Goal: Download file/media

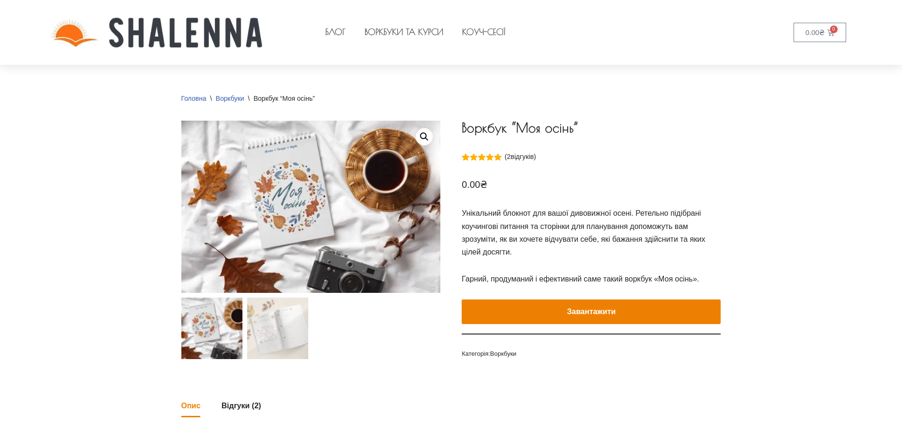
click at [640, 306] on button "Завантажити" at bounding box center [591, 312] width 259 height 25
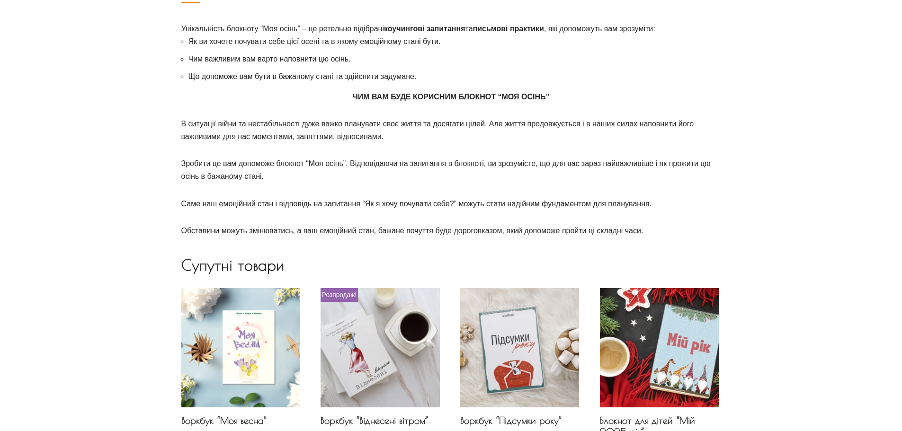
scroll to position [178, 0]
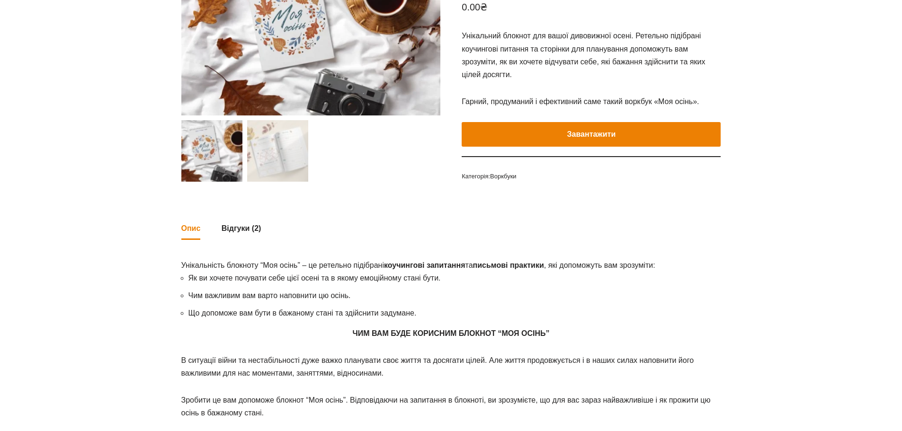
click at [573, 123] on button "Завантажити" at bounding box center [591, 134] width 259 height 25
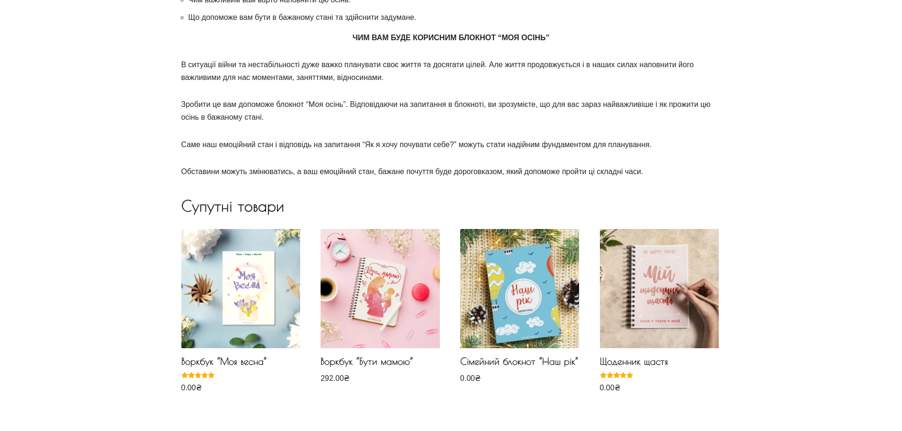
scroll to position [521, 0]
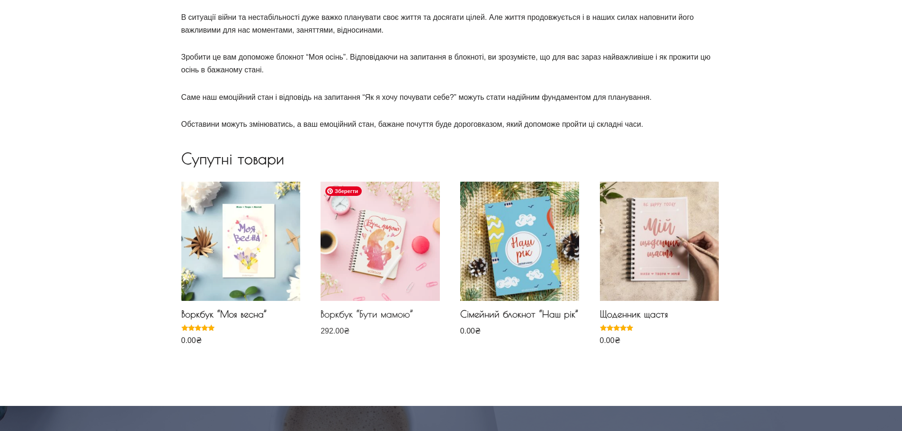
click at [364, 239] on img at bounding box center [380, 241] width 119 height 119
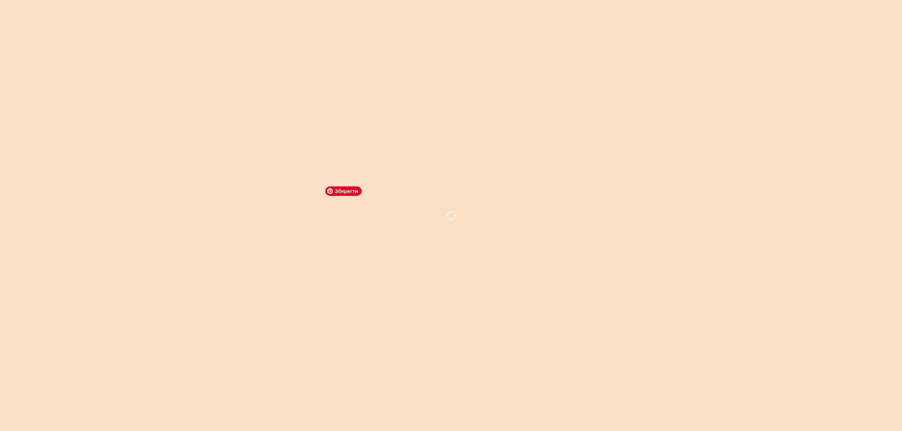
click at [407, 216] on img at bounding box center [380, 241] width 119 height 119
click at [358, 309] on h2 "Воркбук “Бути мамою”" at bounding box center [380, 317] width 119 height 16
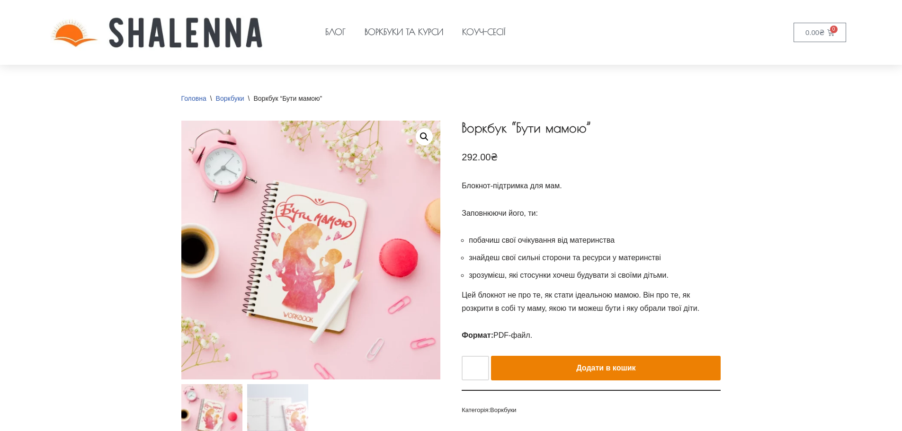
scroll to position [95, 0]
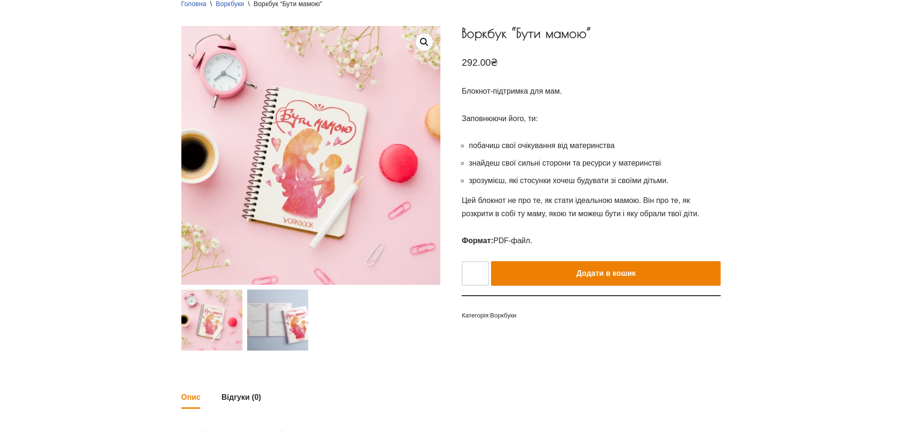
click at [295, 326] on img at bounding box center [277, 320] width 61 height 61
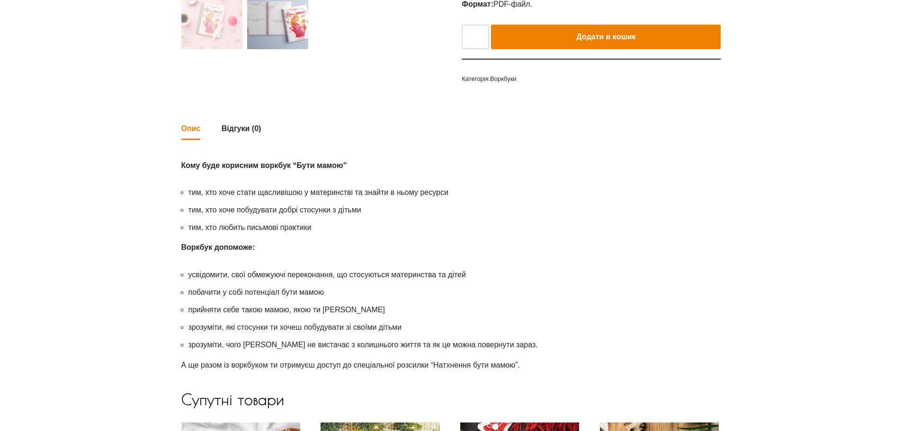
scroll to position [616, 0]
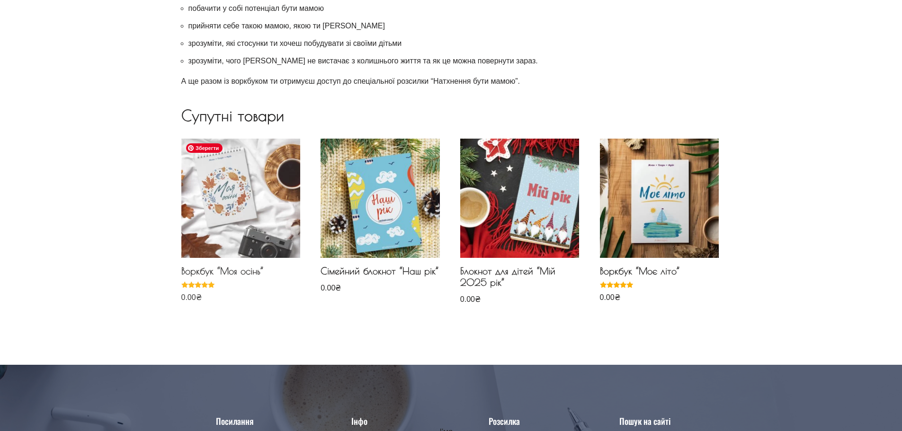
click at [234, 231] on img at bounding box center [240, 198] width 119 height 119
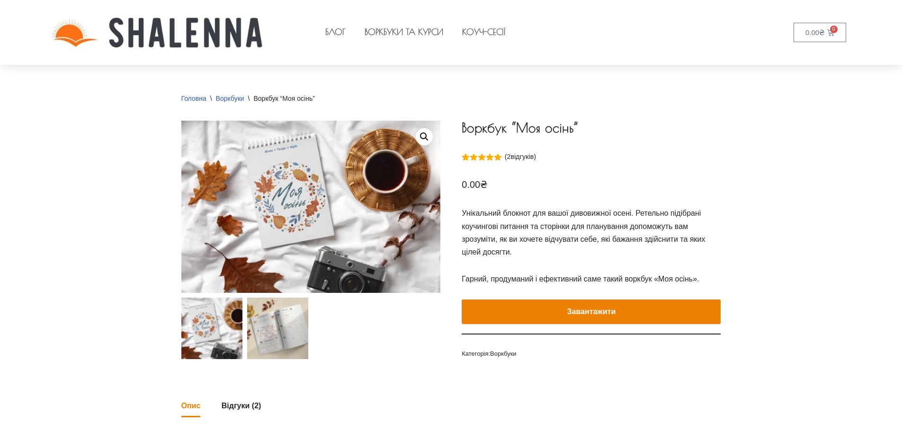
click at [271, 344] on img at bounding box center [277, 328] width 61 height 61
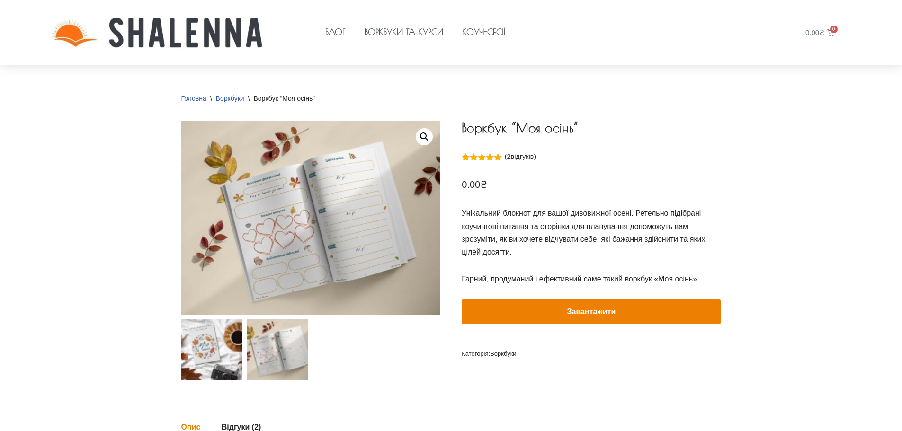
click at [222, 347] on img at bounding box center [211, 350] width 61 height 61
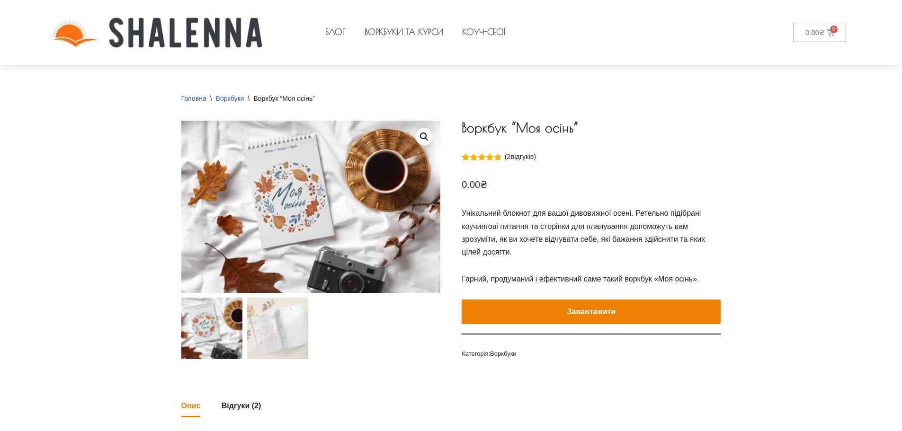
click at [566, 310] on button "Завантажити" at bounding box center [591, 312] width 259 height 25
